Goal: Information Seeking & Learning: Learn about a topic

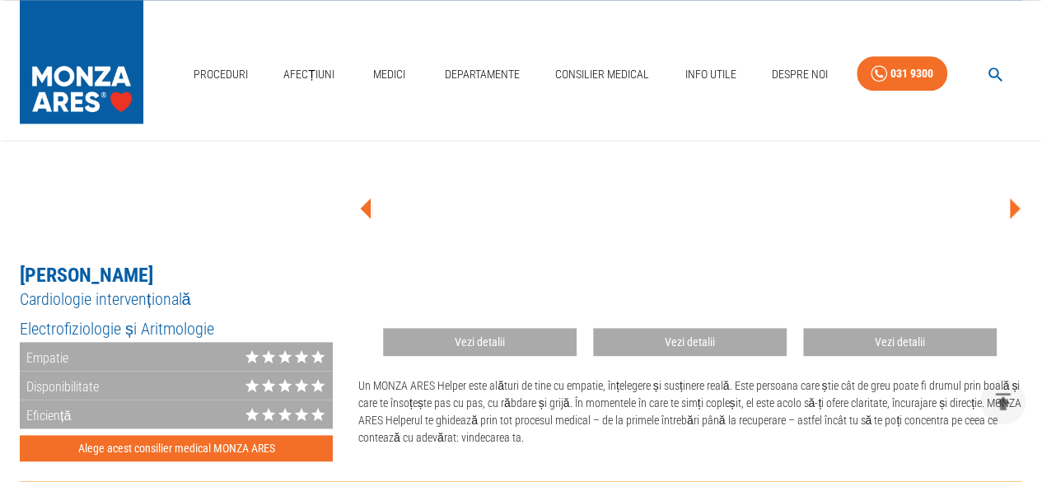
scroll to position [933, 0]
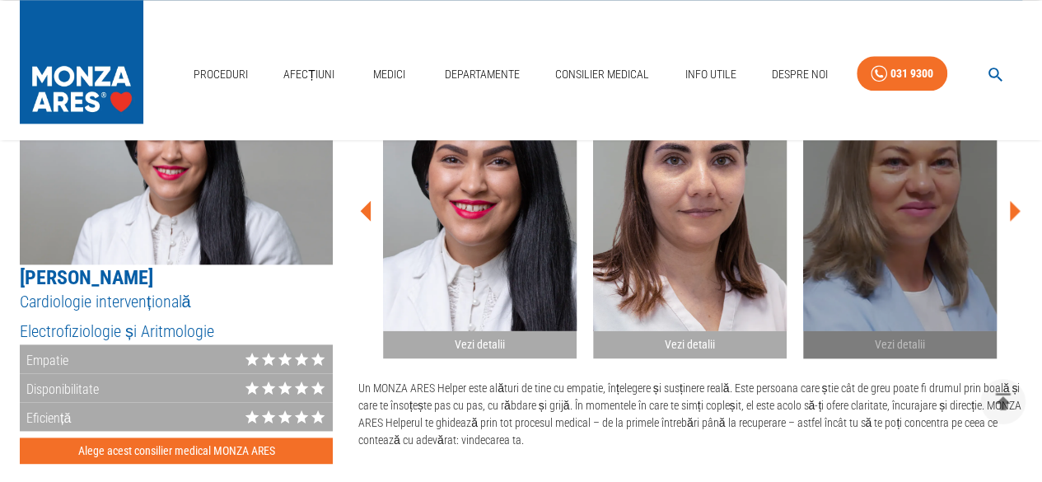
click at [891, 348] on h2 "Vezi detalii" at bounding box center [900, 345] width 180 height 16
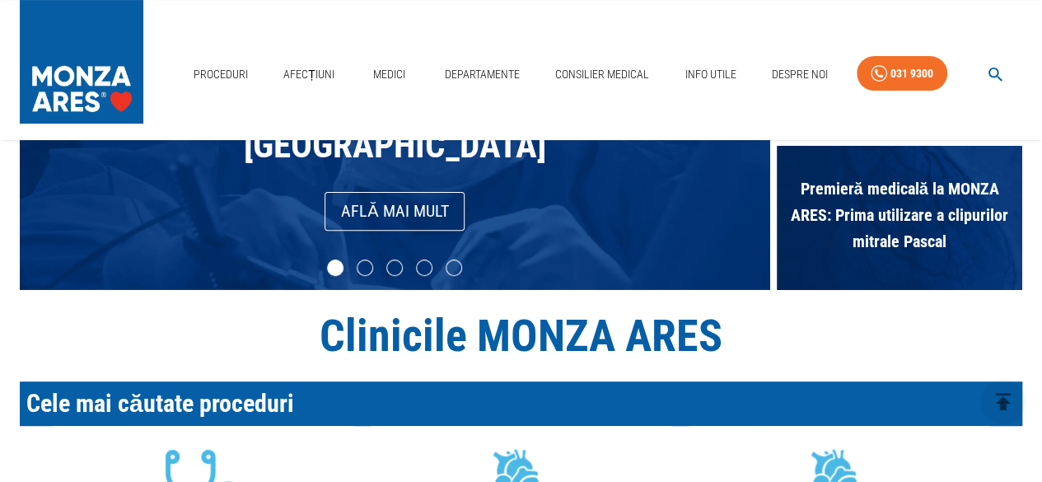
scroll to position [0, 0]
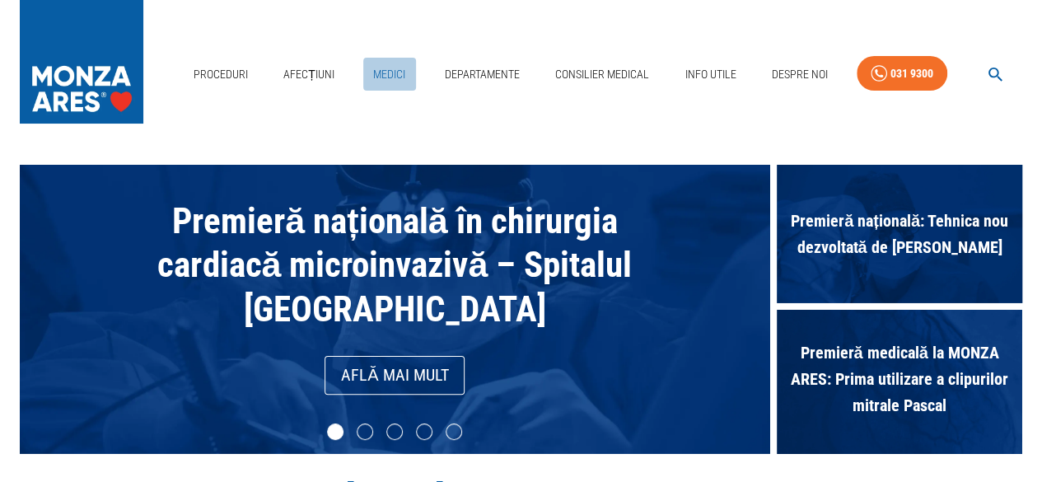
click at [376, 67] on link "Medici" at bounding box center [389, 75] width 53 height 34
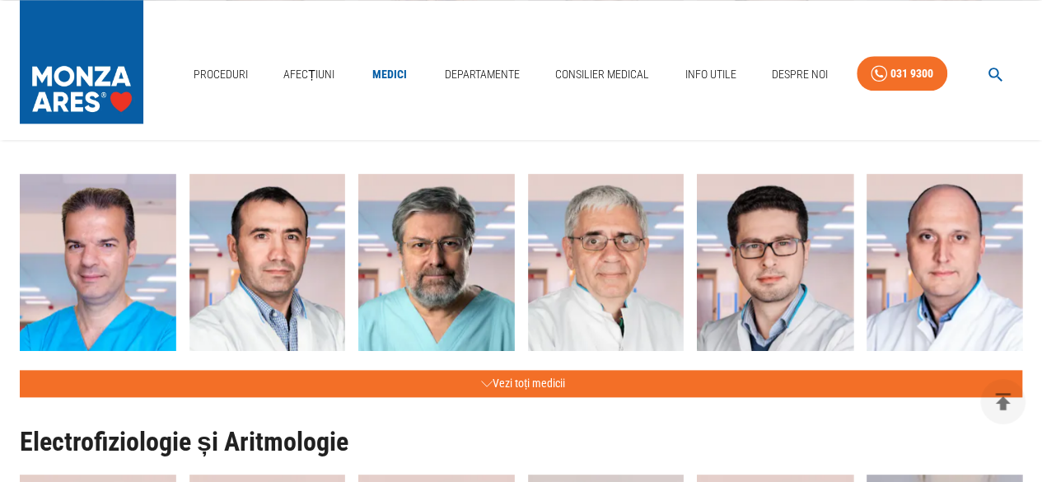
scroll to position [796, 0]
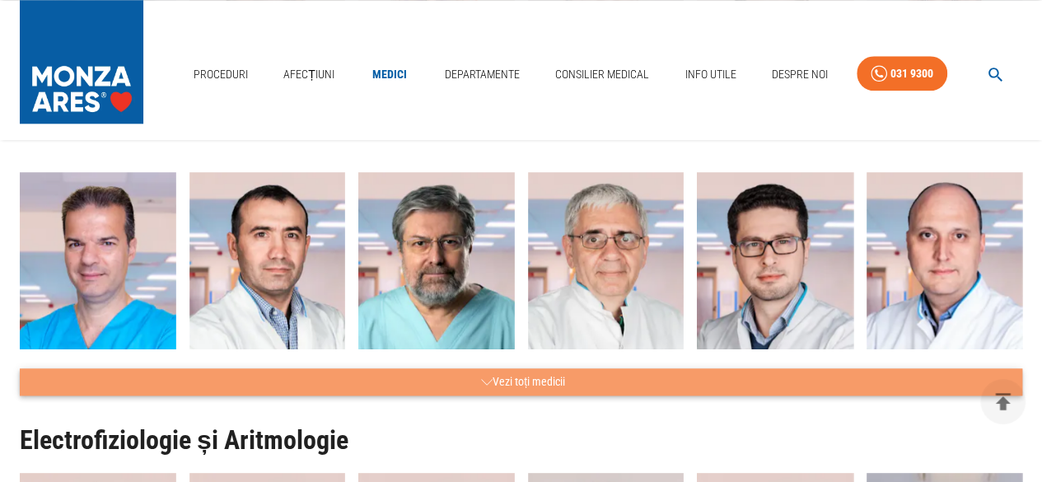
click at [543, 374] on button "Vezi toți medicii" at bounding box center [521, 381] width 1003 height 27
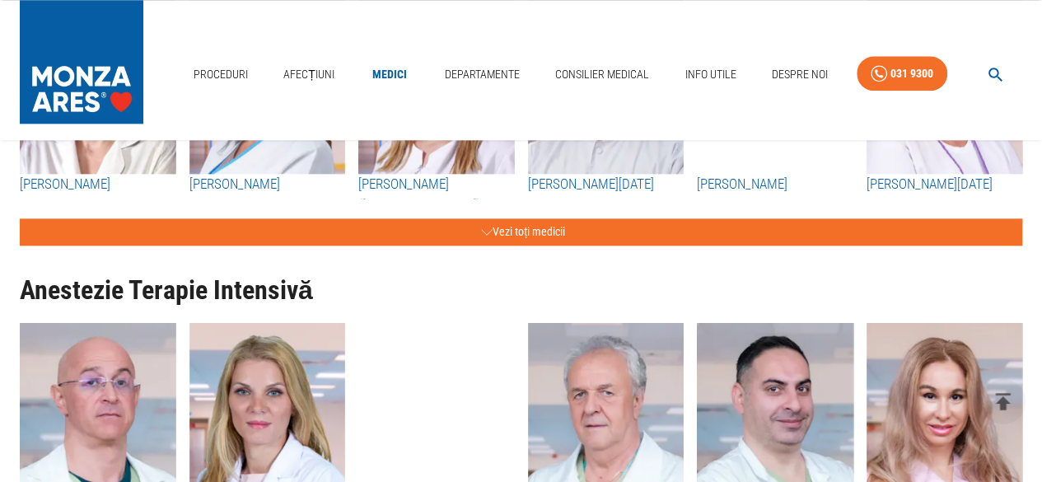
scroll to position [4146, 0]
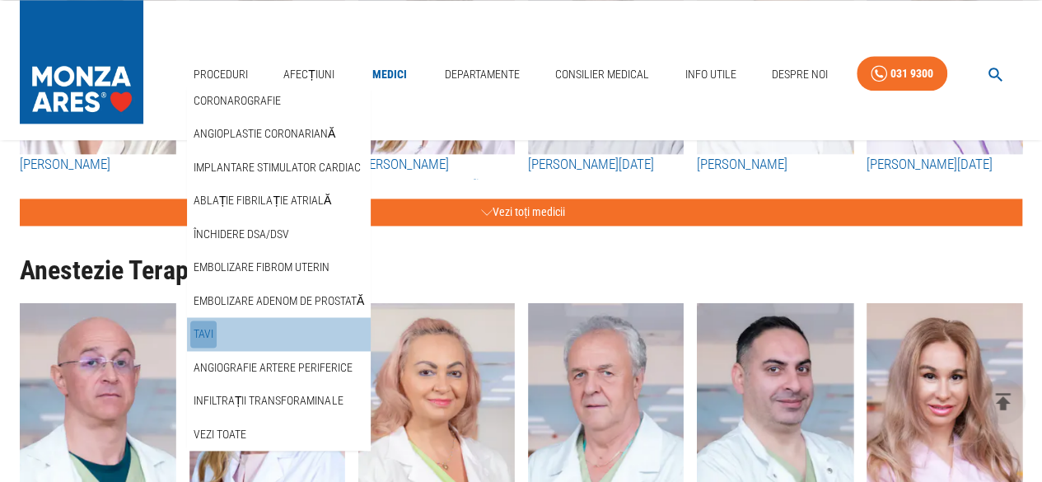
click at [208, 334] on link "TAVI" at bounding box center [203, 333] width 26 height 27
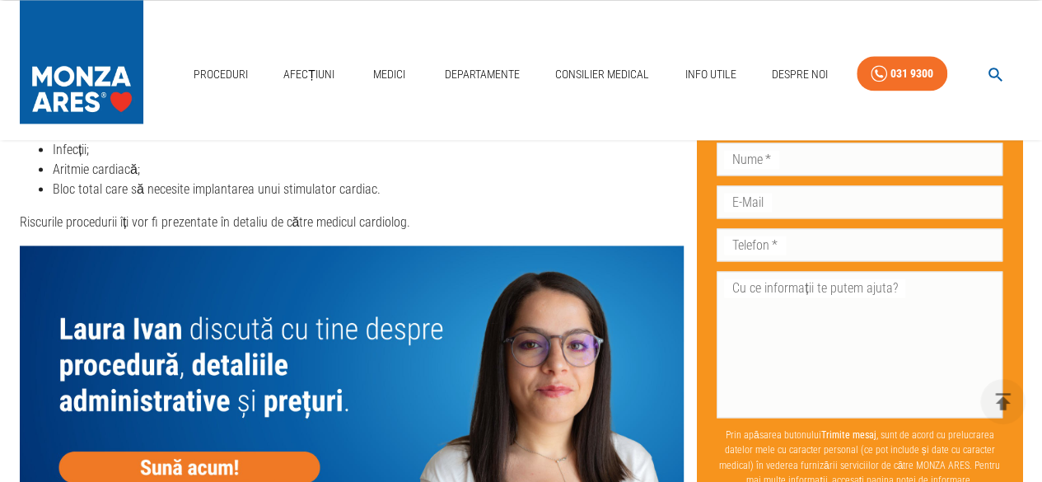
scroll to position [4338, 0]
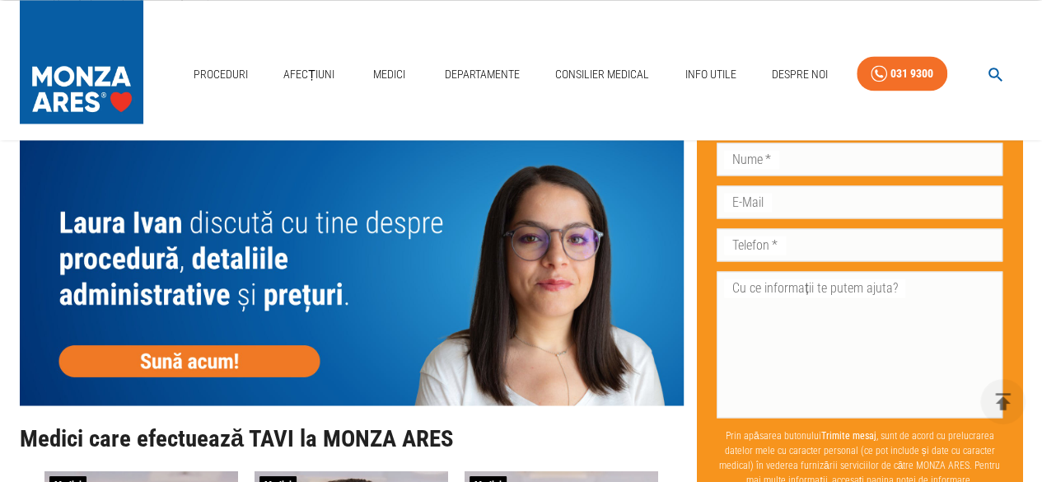
click at [231, 349] on img at bounding box center [352, 271] width 664 height 265
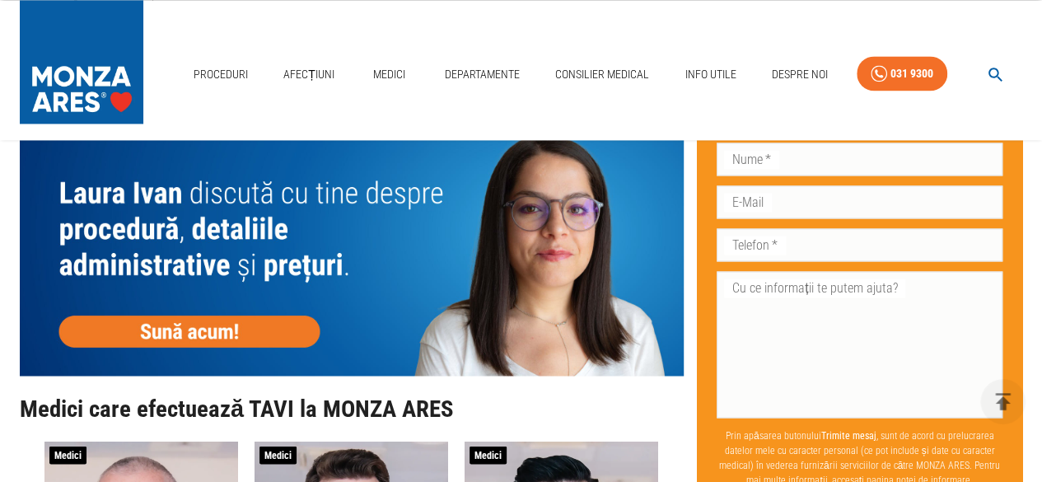
scroll to position [4366, 0]
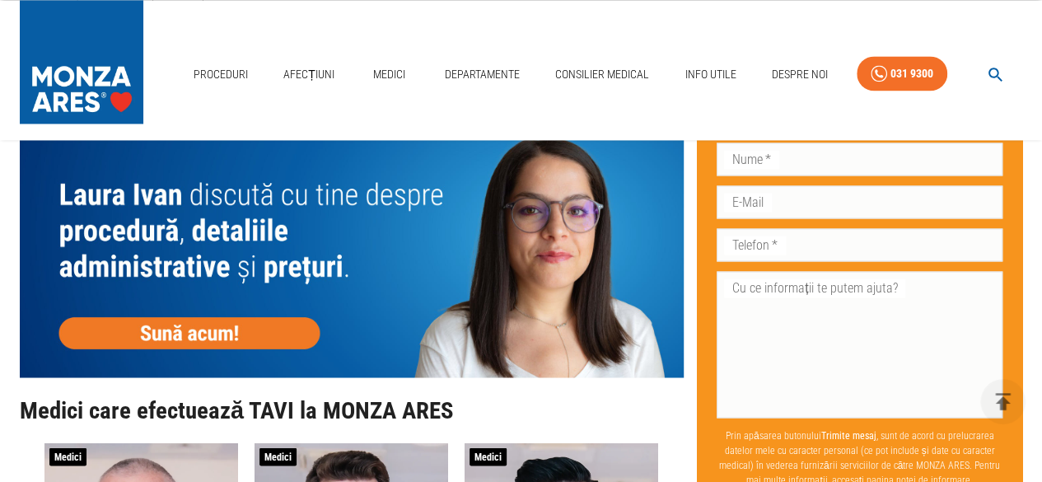
click at [330, 243] on img at bounding box center [352, 243] width 664 height 265
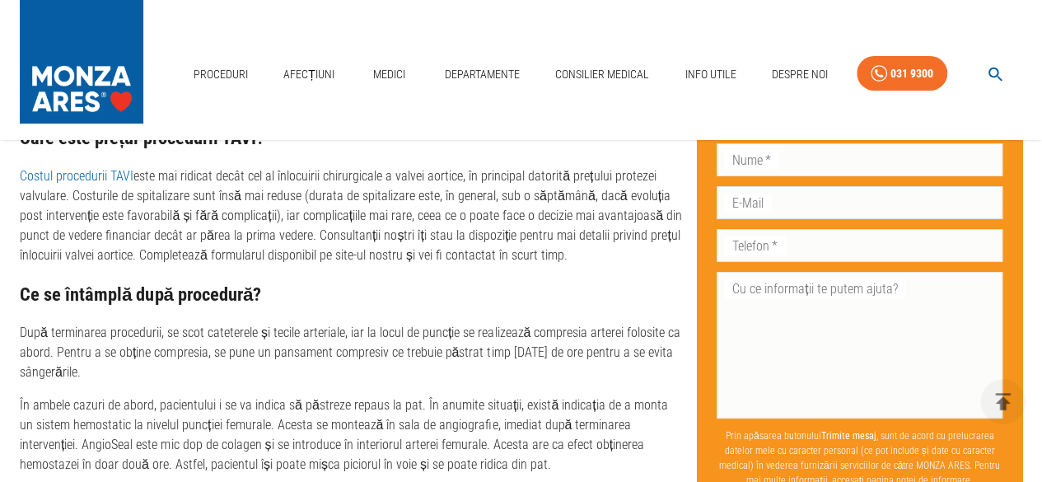
scroll to position [6124, 0]
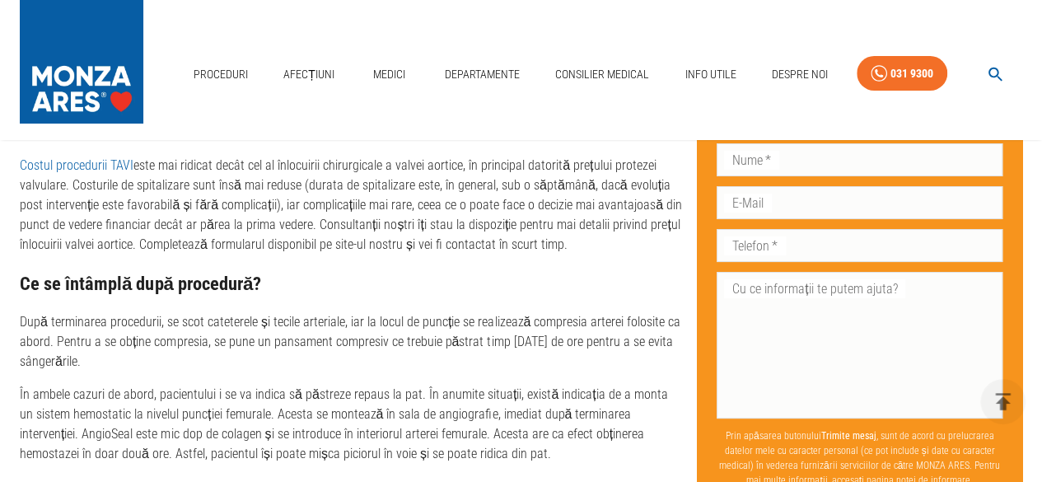
click at [81, 161] on link "Costul procedurii TAVI" at bounding box center [77, 165] width 114 height 16
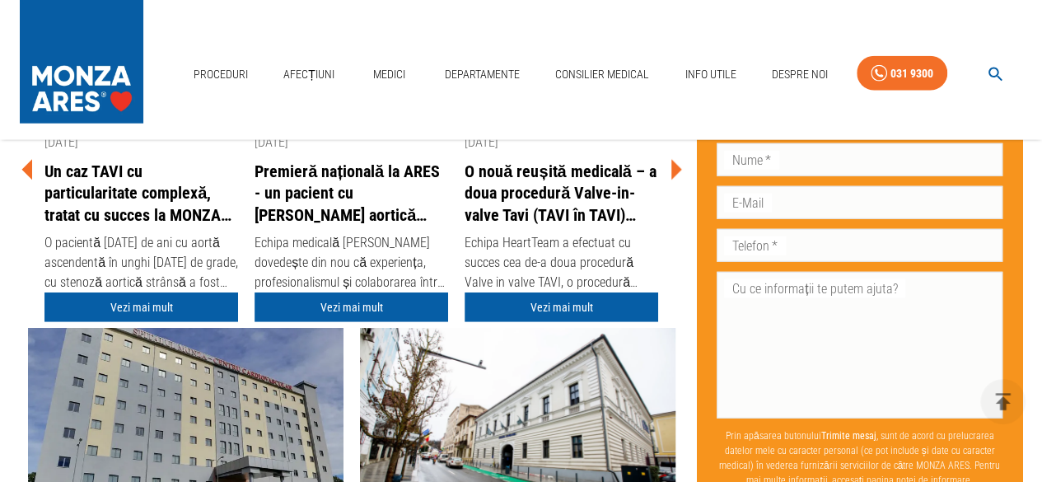
scroll to position [5162, 0]
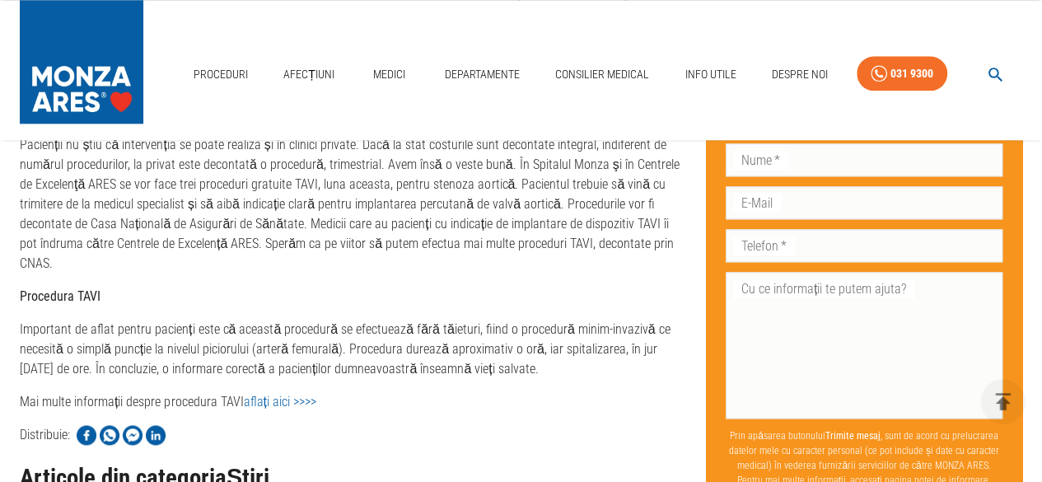
scroll to position [1021, 0]
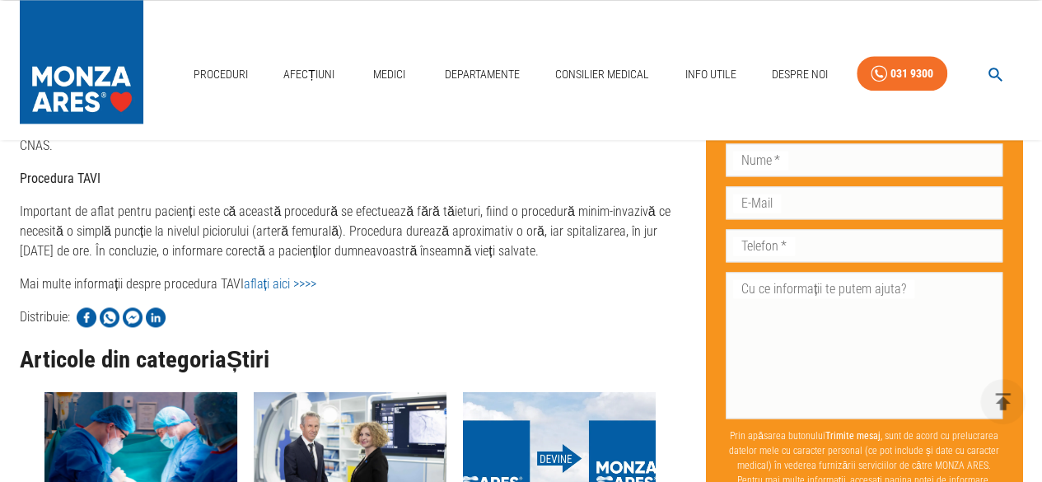
click at [279, 276] on link "aflați aici >>>>" at bounding box center [279, 284] width 72 height 16
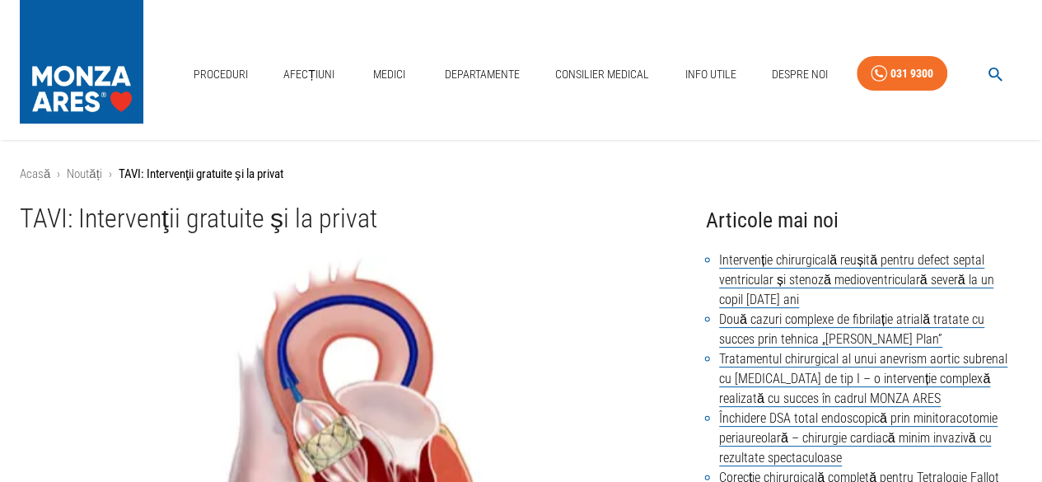
scroll to position [0, 0]
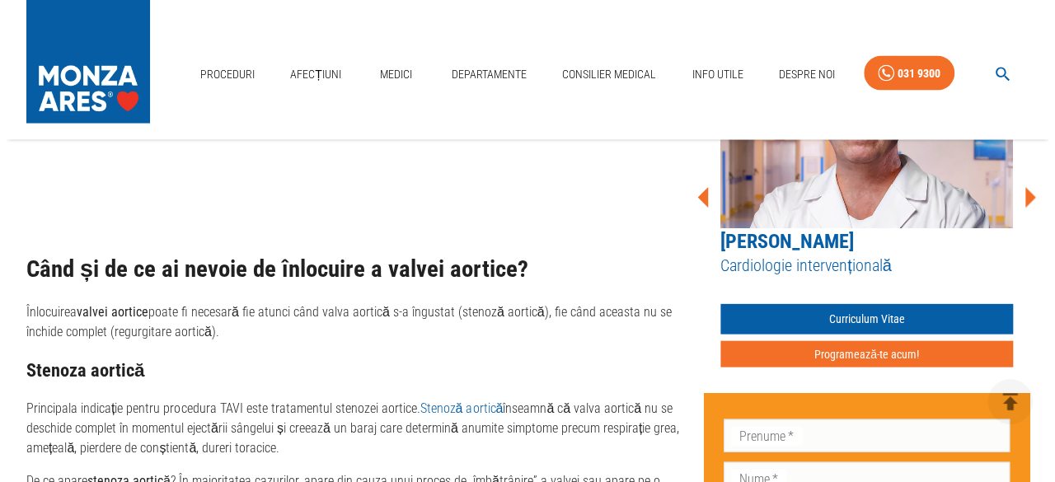
scroll to position [1648, 0]
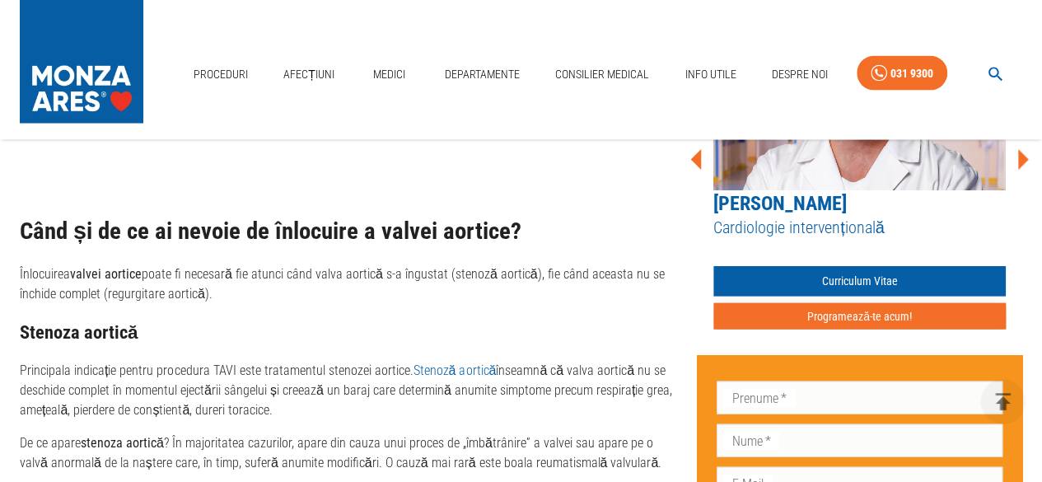
click at [816, 303] on button "Programează-te acum!" at bounding box center [859, 316] width 292 height 27
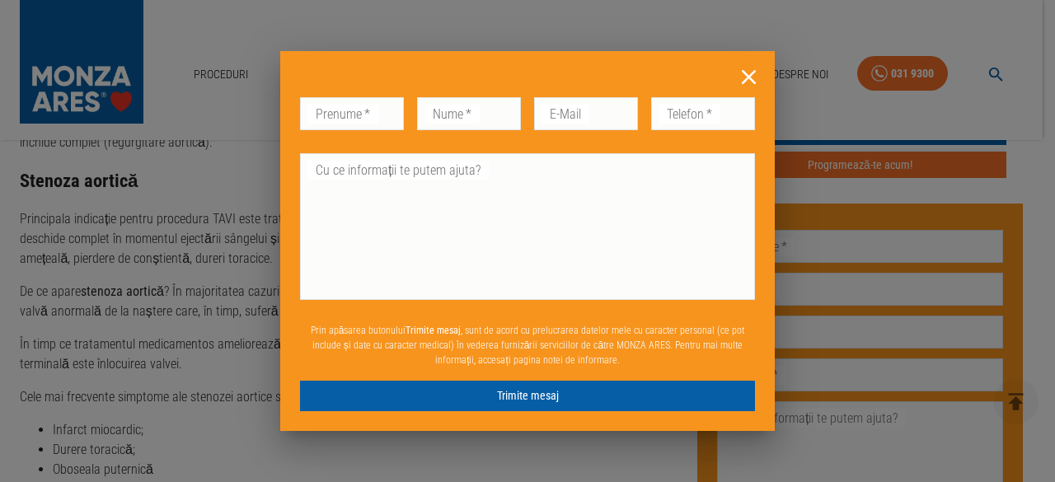
scroll to position [1786, 0]
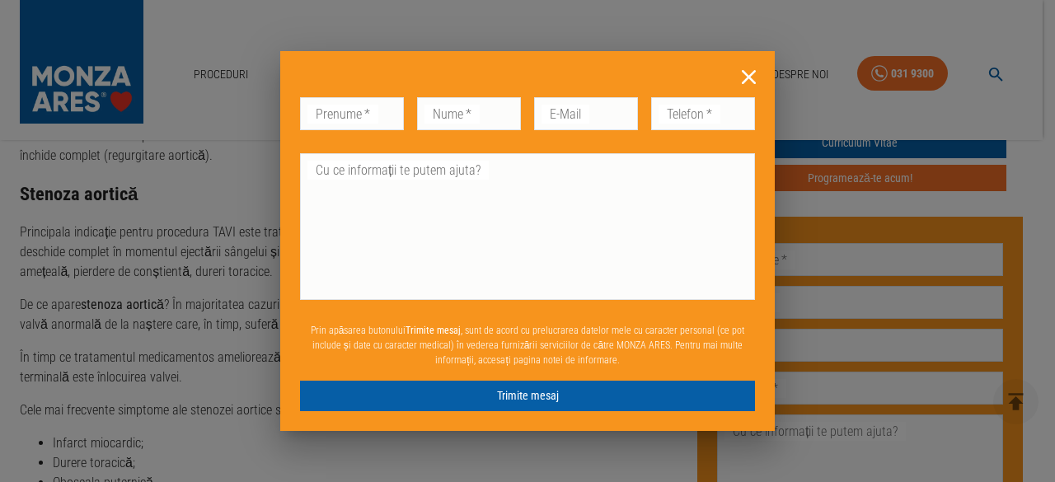
click at [746, 72] on icon at bounding box center [749, 77] width 26 height 26
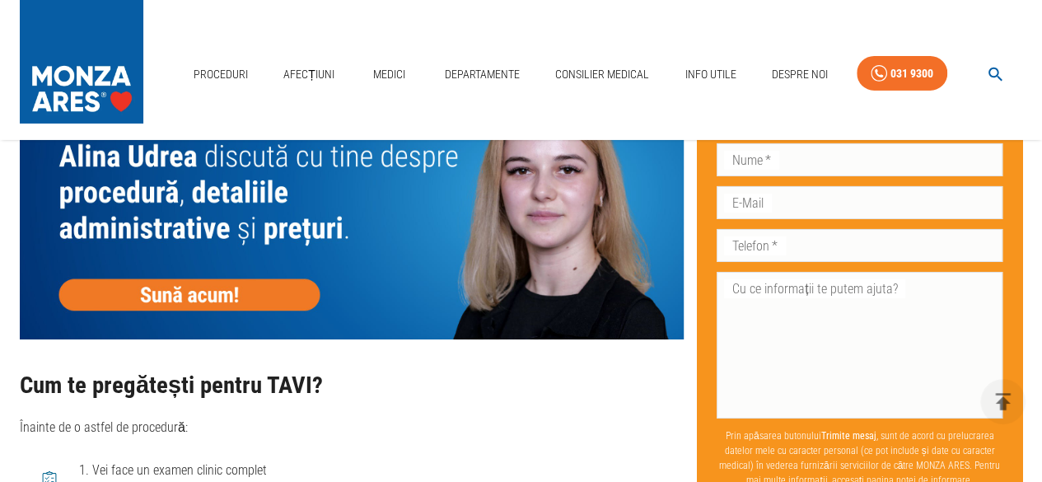
scroll to position [2729, 0]
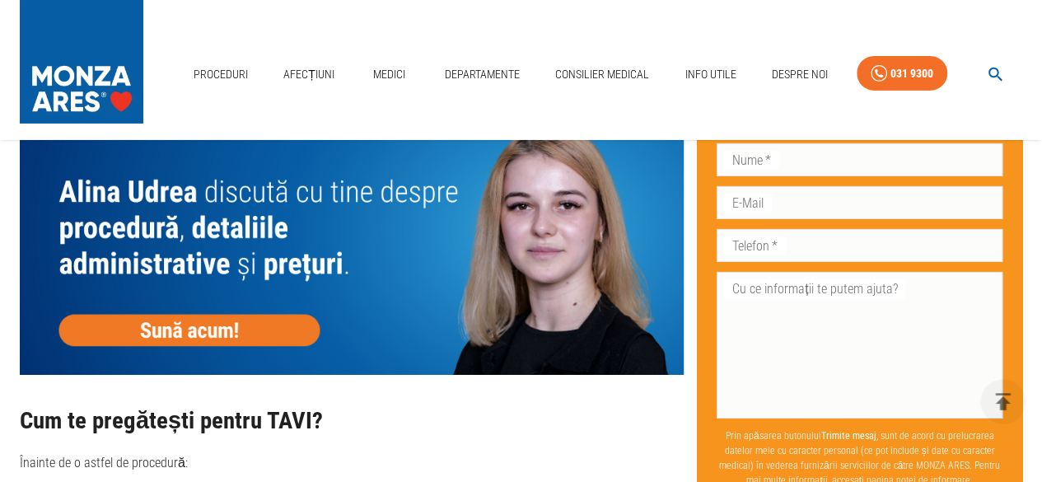
click at [325, 250] on img at bounding box center [352, 241] width 664 height 265
click at [606, 77] on link "Consilier Medical" at bounding box center [602, 75] width 107 height 34
